Goal: Task Accomplishment & Management: Complete application form

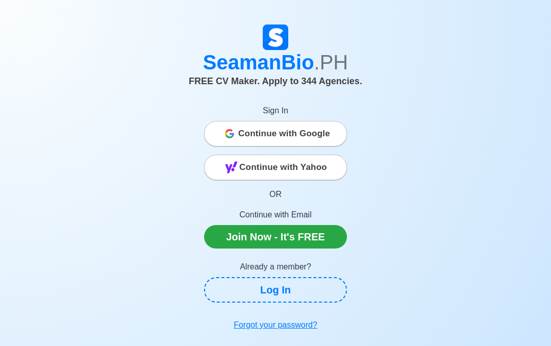
click at [310, 137] on span "Continue with Google" at bounding box center [284, 134] width 92 height 20
click at [300, 128] on span "Continue with Google" at bounding box center [284, 134] width 92 height 20
click at [317, 133] on span "Continue with Google" at bounding box center [284, 134] width 92 height 20
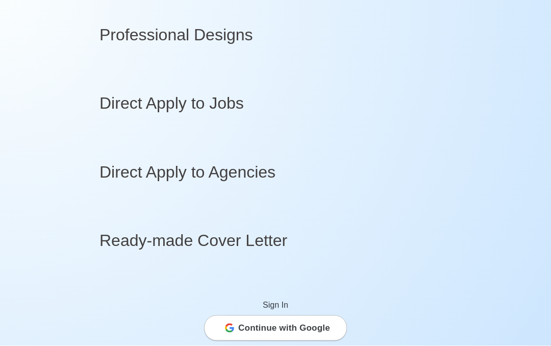
scroll to position [1870, 0]
